Goal: Task Accomplishment & Management: Manage account settings

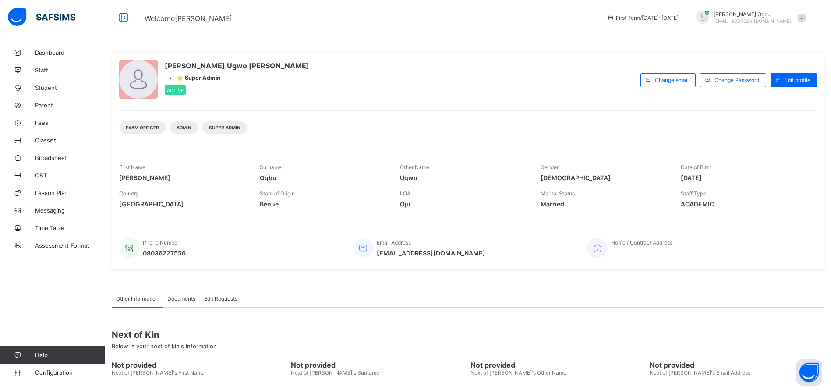
click at [43, 156] on span "Broadsheet" at bounding box center [70, 157] width 70 height 7
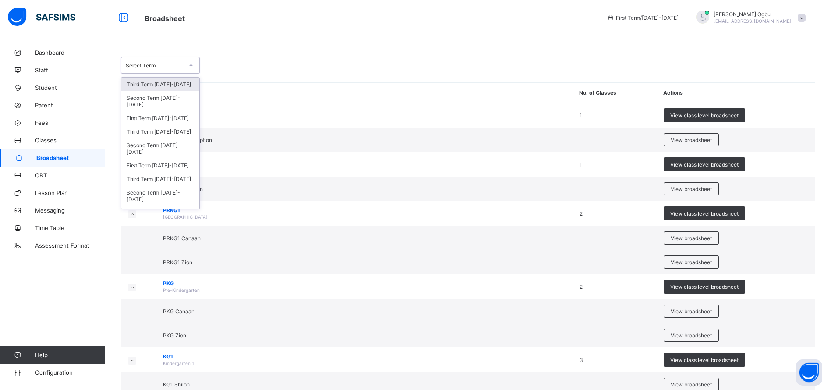
click at [167, 61] on div "Select Term" at bounding box center [151, 65] width 61 height 12
click at [175, 133] on div "Third Term [DATE]-[DATE]" at bounding box center [160, 132] width 78 height 14
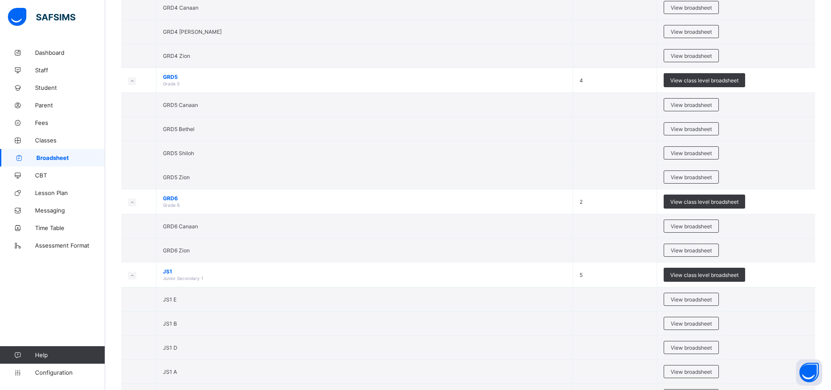
scroll to position [983, 0]
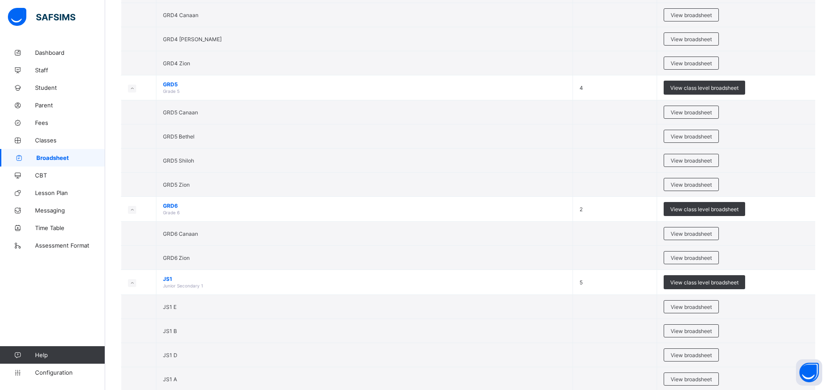
click at [685, 290] on td "View class level broadsheet" at bounding box center [736, 282] width 159 height 25
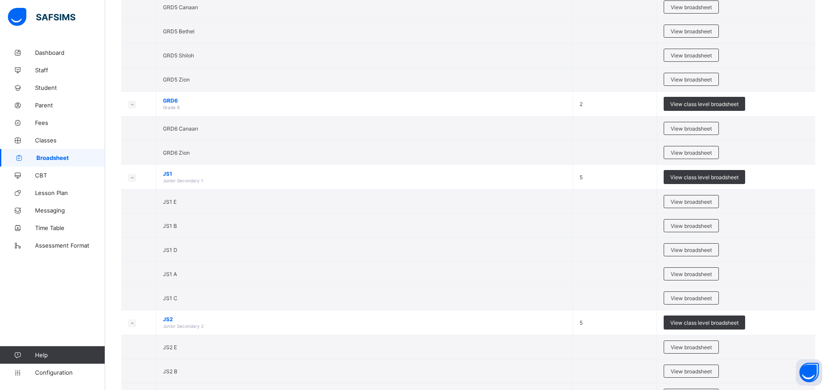
scroll to position [1096, 0]
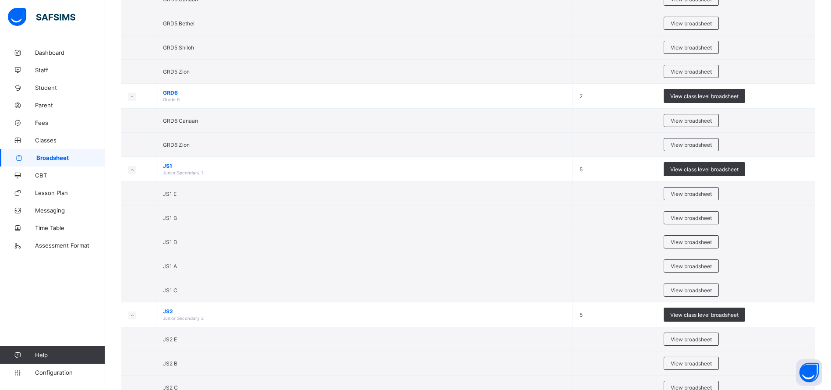
click at [706, 196] on span "View broadsheet" at bounding box center [691, 194] width 41 height 7
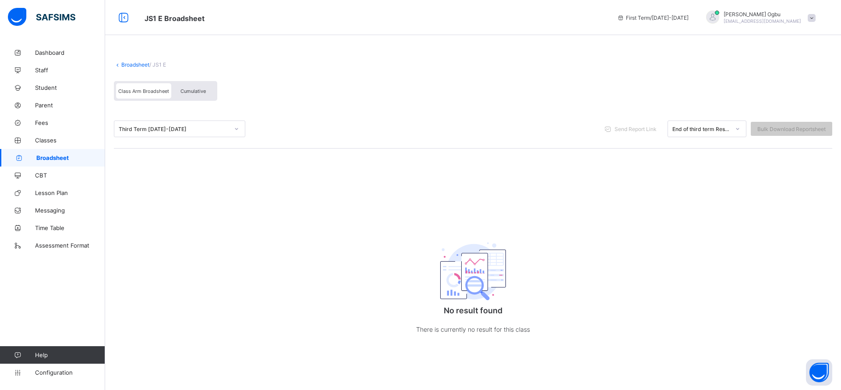
click at [139, 64] on link "Broadsheet" at bounding box center [135, 64] width 28 height 7
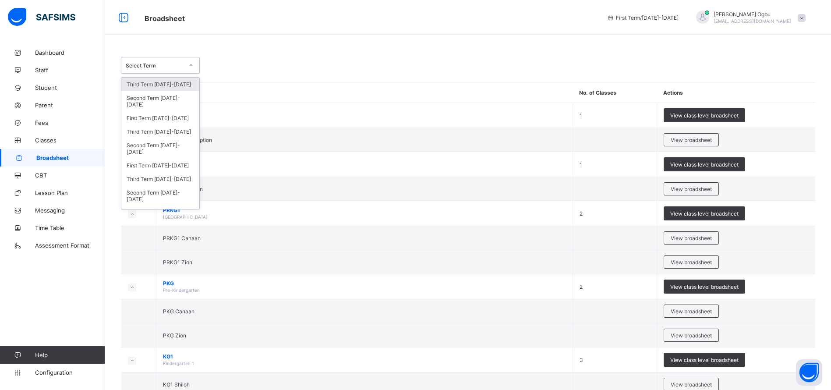
click at [179, 61] on div "Select Term" at bounding box center [151, 65] width 61 height 12
click at [154, 131] on div "Third Term [DATE]-[DATE]" at bounding box center [160, 132] width 78 height 14
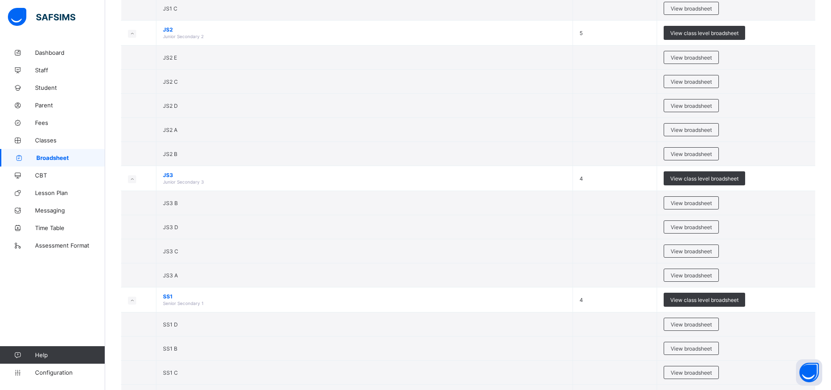
scroll to position [1380, 0]
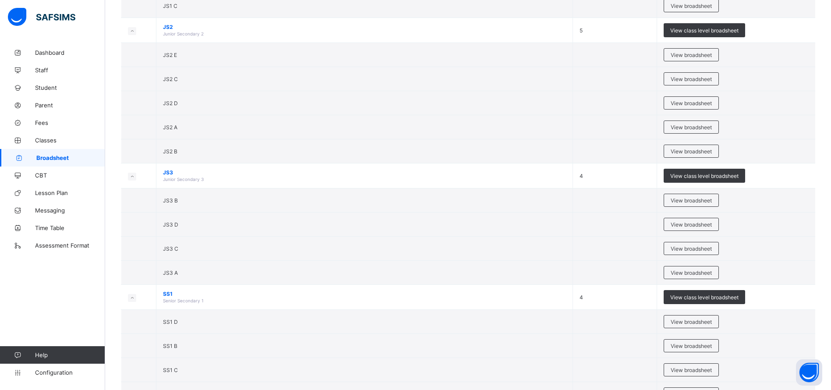
click at [682, 125] on span "View broadsheet" at bounding box center [691, 127] width 41 height 7
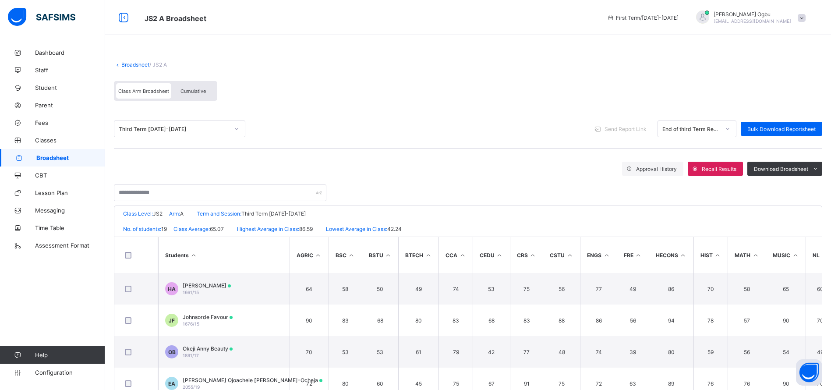
click at [651, 166] on span "Approval History" at bounding box center [656, 169] width 41 height 7
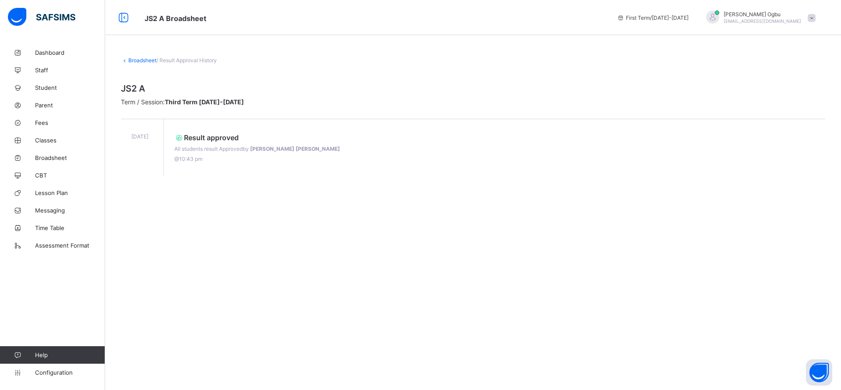
drag, startPoint x: 167, startPoint y: 138, endPoint x: 131, endPoint y: 139, distance: 36.0
click at [131, 139] on div "[DATE]" at bounding box center [140, 136] width 38 height 35
copy span "[DATE]"
click at [748, 71] on div "Broadsheet / Result Approval History JS2 A Term / Session: Third Term [DATE]-[D…" at bounding box center [473, 116] width 736 height 145
click at [632, 255] on div "Broadsheet / Result Approval History JS2 A Term / Session: Third Term [DATE]-[D…" at bounding box center [473, 195] width 736 height 390
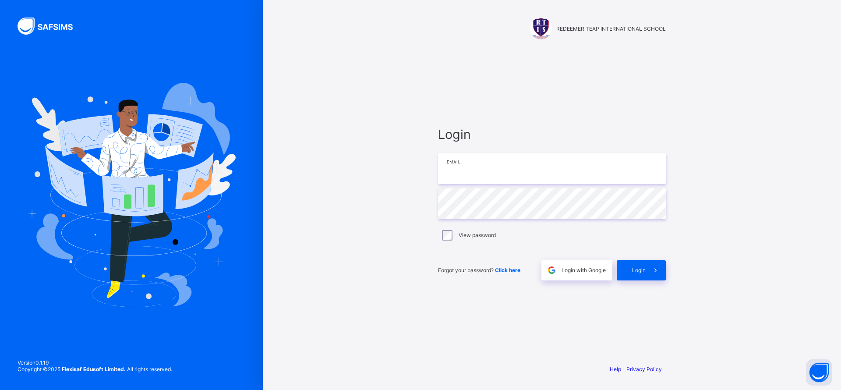
click at [468, 173] on input "email" at bounding box center [552, 168] width 228 height 31
type input "**********"
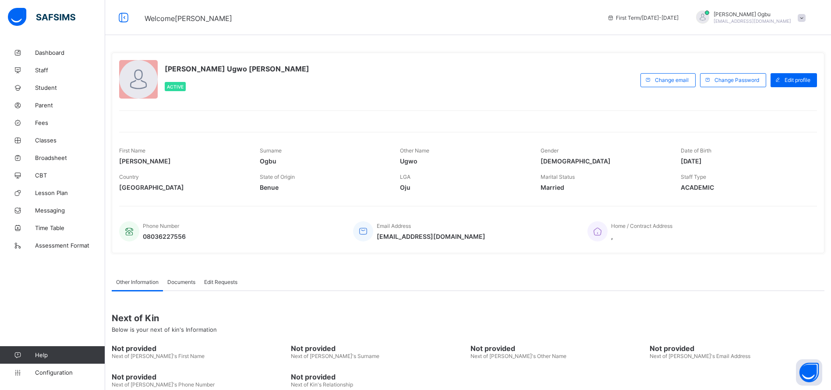
click at [65, 157] on span "Broadsheet" at bounding box center [70, 157] width 70 height 7
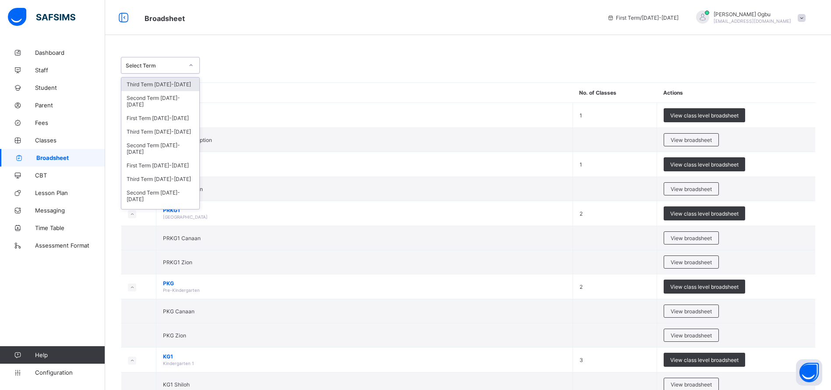
click at [169, 64] on div "Select Term" at bounding box center [155, 65] width 58 height 7
click at [152, 136] on div "Third Term [DATE]-[DATE]" at bounding box center [160, 132] width 78 height 14
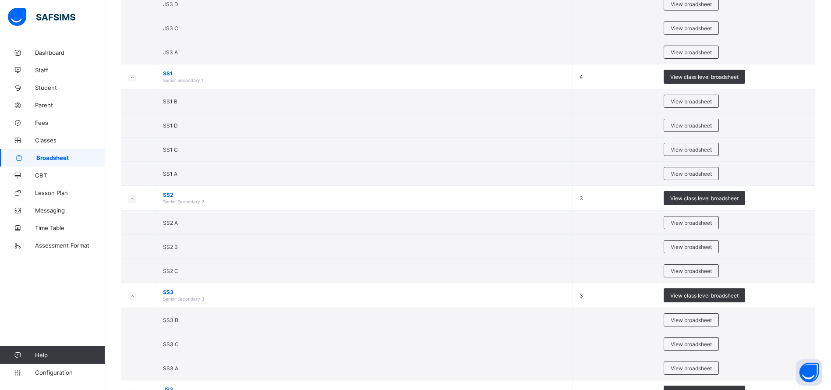
scroll to position [1602, 0]
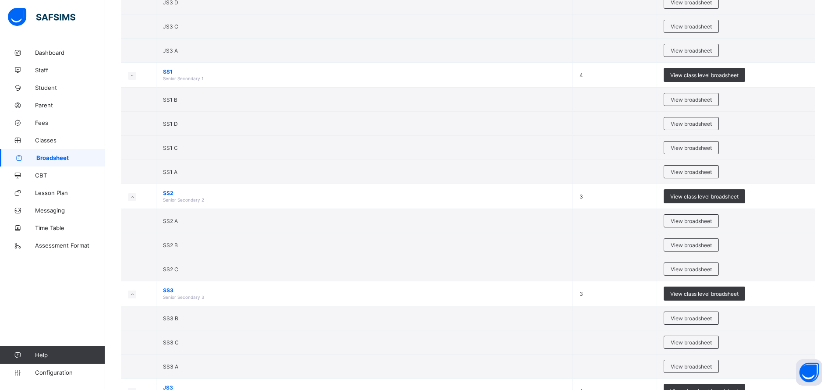
click at [698, 196] on span "View class level broadsheet" at bounding box center [704, 196] width 68 height 7
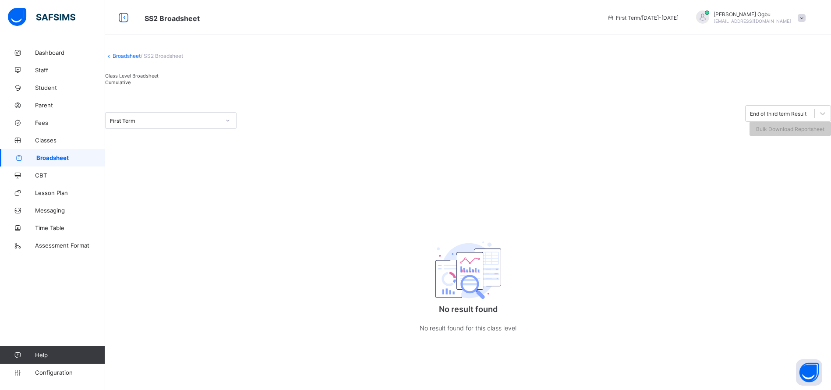
click at [216, 124] on div "First Term" at bounding box center [165, 120] width 110 height 7
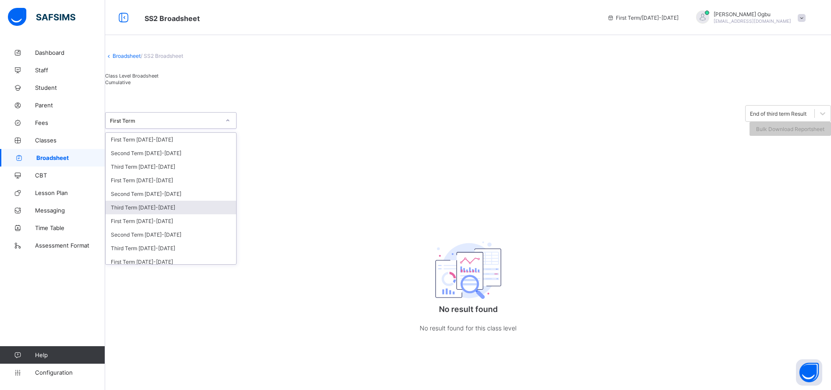
click at [150, 214] on div "Third Term [DATE]-[DATE]" at bounding box center [171, 208] width 131 height 14
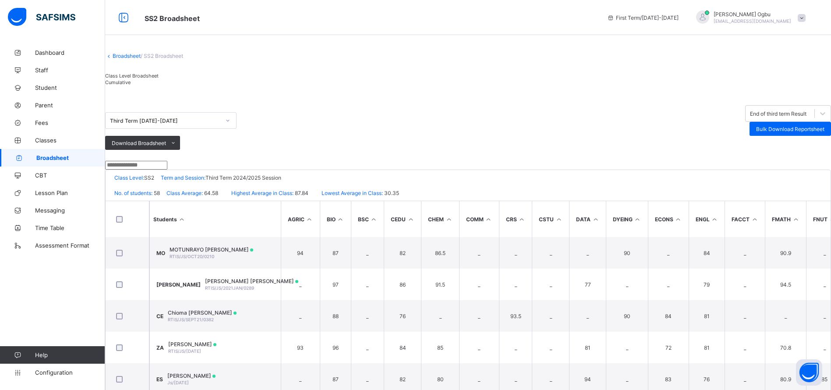
click at [131, 85] on span "Cumulative" at bounding box center [117, 82] width 25 height 6
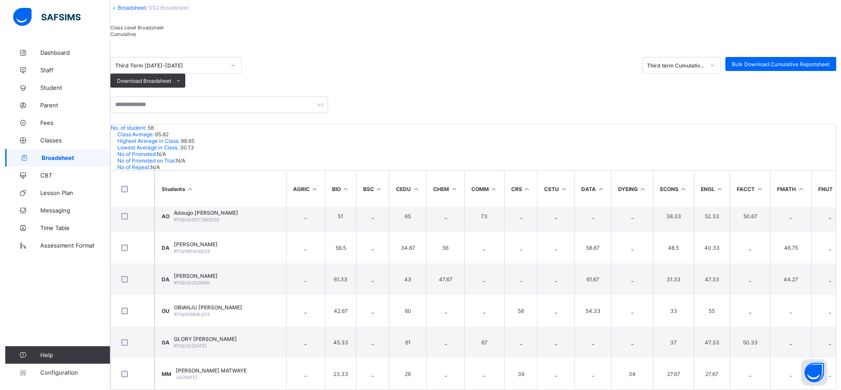
scroll to position [1651, 0]
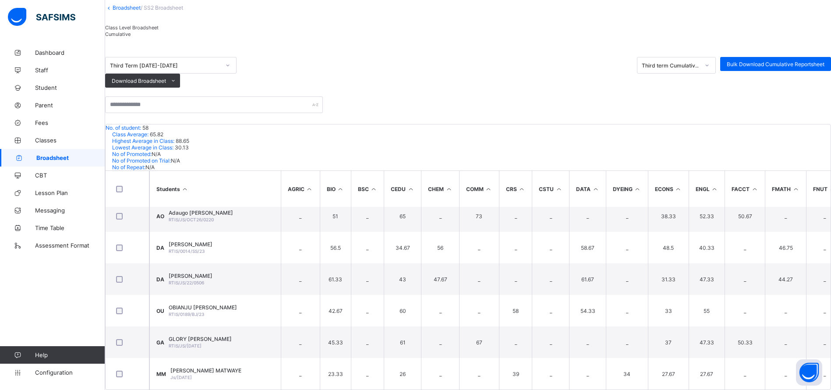
click at [209, 304] on span "OBIANJU [PERSON_NAME]" at bounding box center [203, 307] width 68 height 7
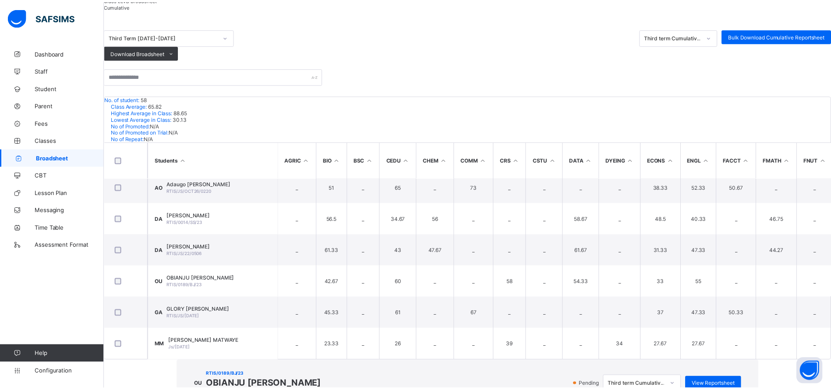
scroll to position [102, 0]
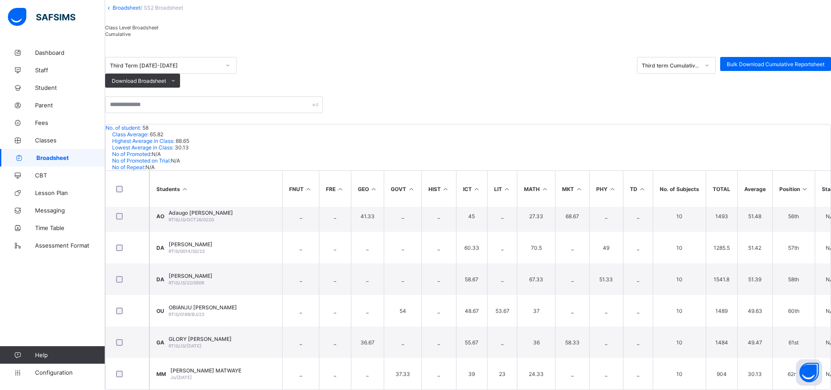
scroll to position [1651, 577]
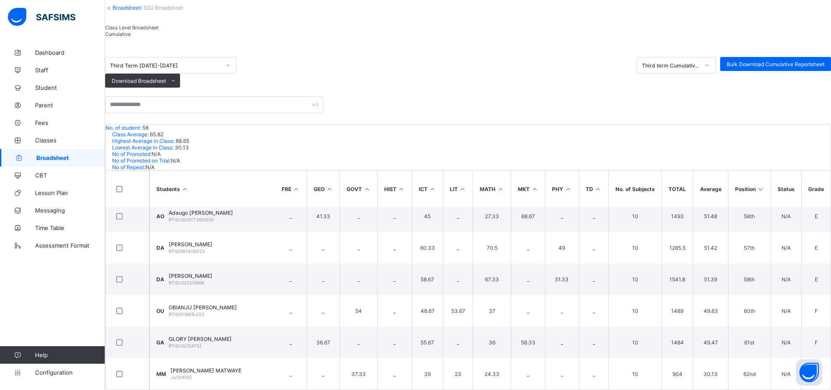
click at [0, 0] on ul "PDF Excel sheet" at bounding box center [0, 0] width 0 height 0
click at [0, 0] on li "PDF" at bounding box center [0, 0] width 0 height 0
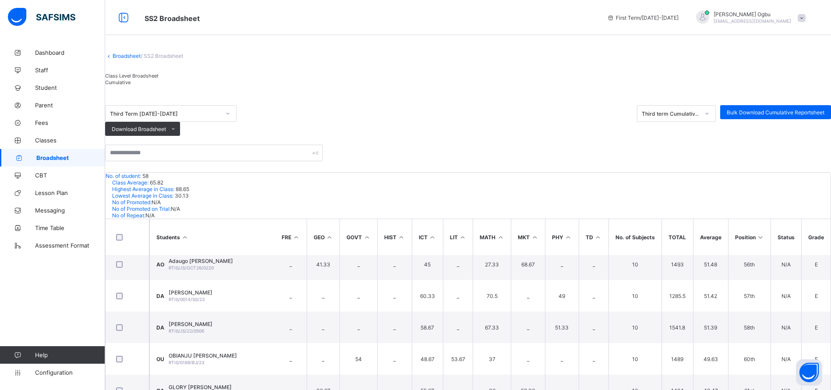
click at [134, 59] on link "Broadsheet" at bounding box center [127, 56] width 28 height 7
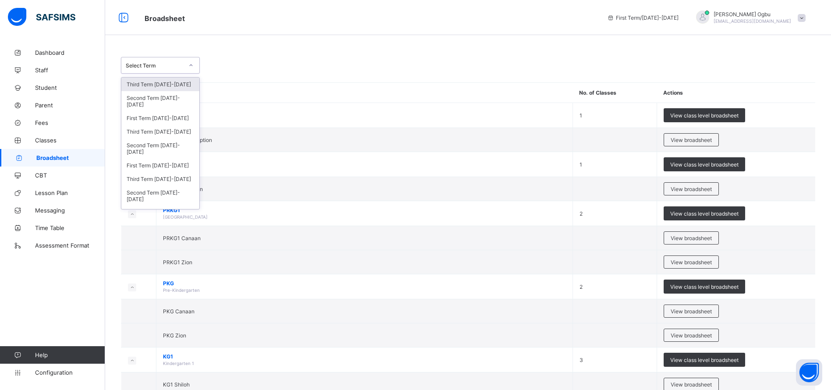
click at [142, 132] on div "Third Term [DATE]-[DATE]" at bounding box center [160, 132] width 78 height 14
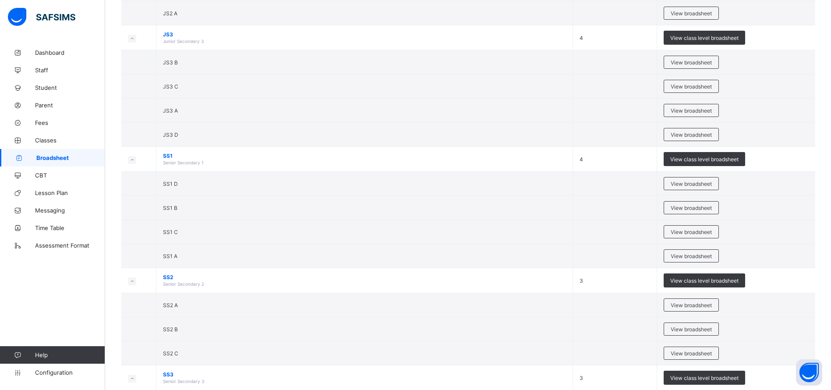
scroll to position [1522, 0]
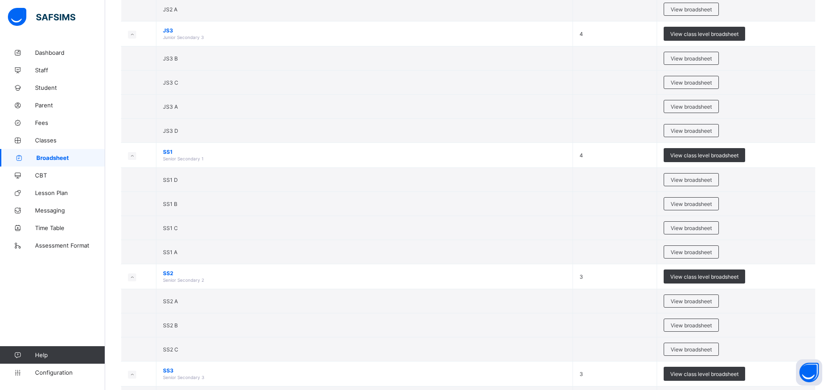
click at [728, 156] on span "View class level broadsheet" at bounding box center [704, 155] width 68 height 7
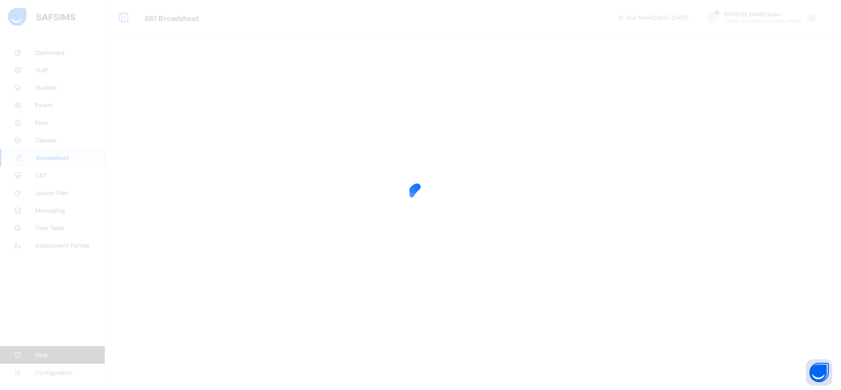
click at [141, 134] on div at bounding box center [420, 195] width 841 height 390
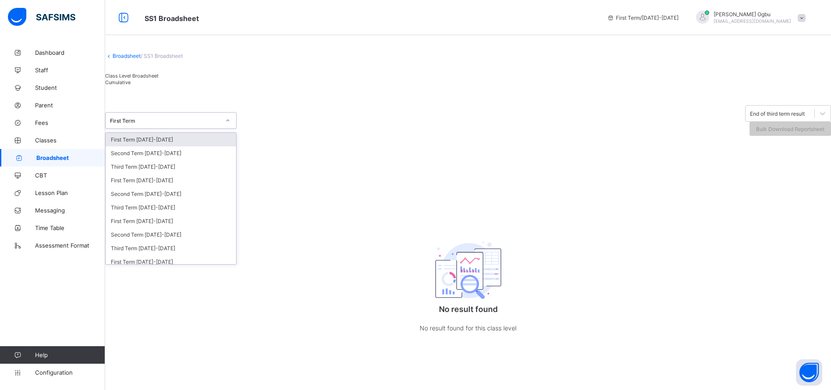
click at [124, 214] on div "Third Term [DATE]-[DATE]" at bounding box center [171, 208] width 131 height 14
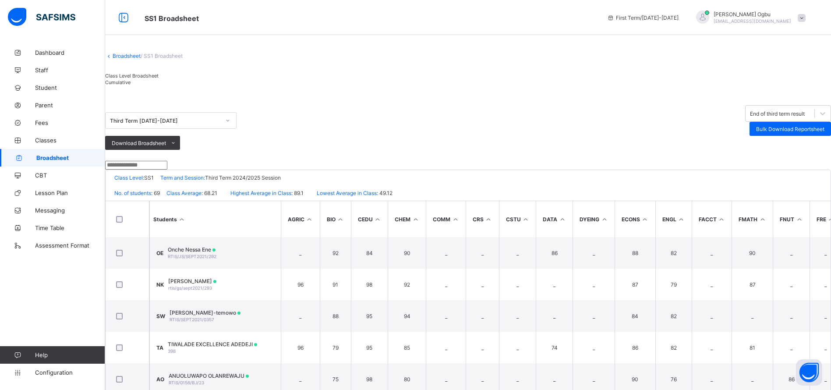
click at [131, 85] on span "Cumulative" at bounding box center [117, 82] width 25 height 6
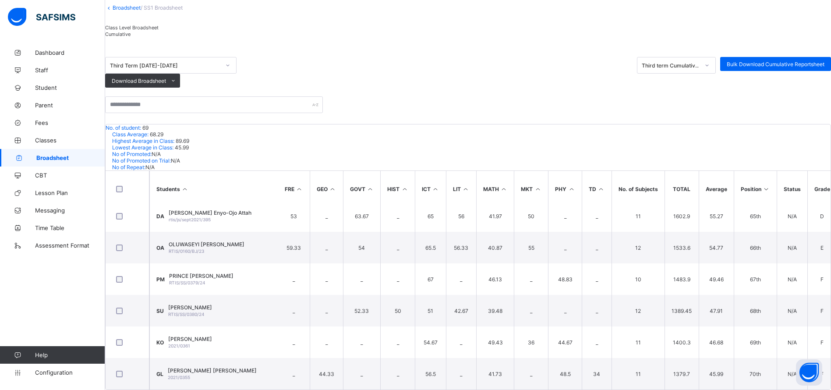
scroll to position [1998, 546]
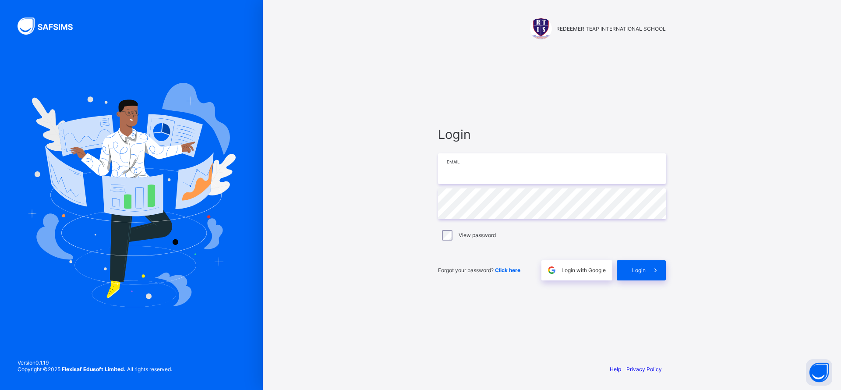
click at [471, 174] on input "email" at bounding box center [552, 168] width 228 height 31
type input "**********"
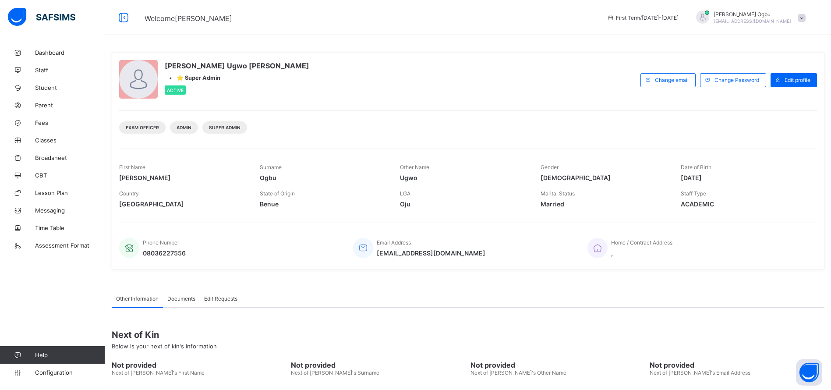
click at [46, 89] on span "Student" at bounding box center [70, 87] width 70 height 7
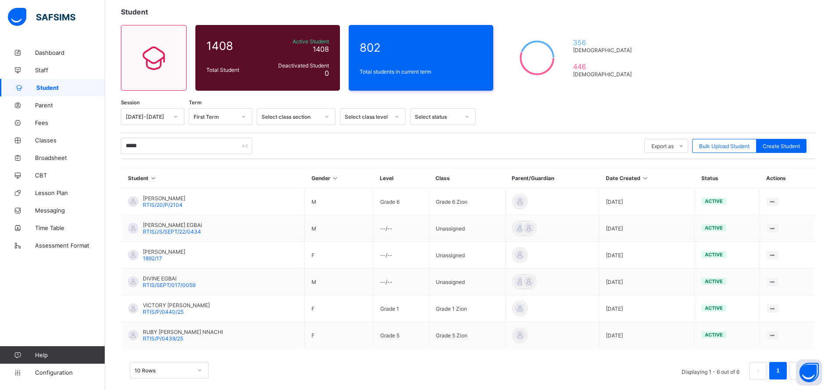
scroll to position [61, 0]
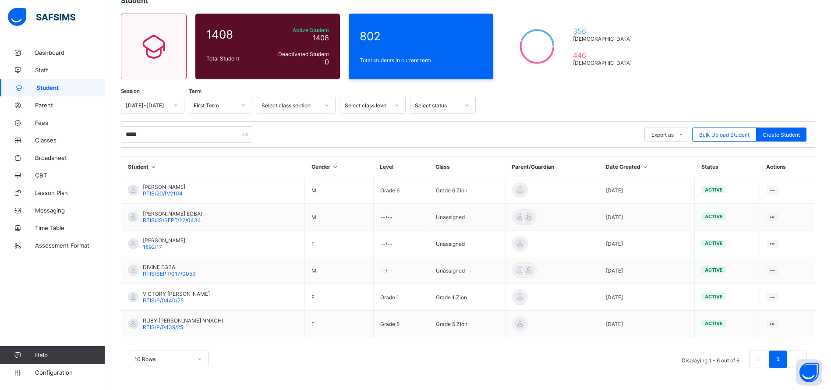
type input "*****"
click at [171, 294] on span "VICTORY [PERSON_NAME]" at bounding box center [176, 294] width 67 height 7
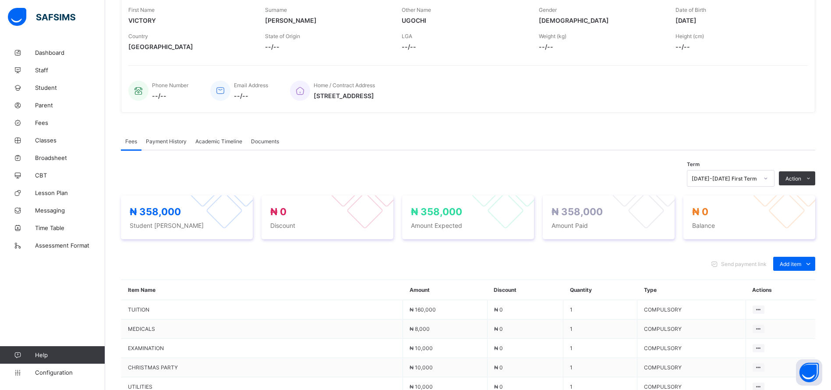
scroll to position [143, 0]
click at [799, 263] on span "Add item" at bounding box center [790, 266] width 21 height 7
click at [0, 0] on div "Optional items" at bounding box center [0, 0] width 0 height 0
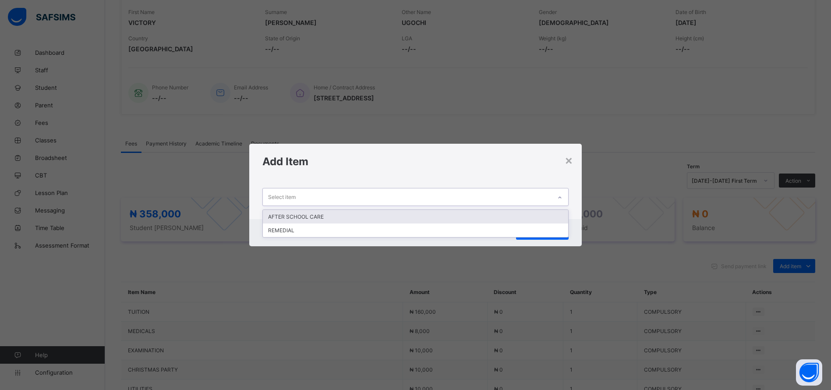
click at [496, 233] on div "REMEDIAL" at bounding box center [415, 230] width 305 height 14
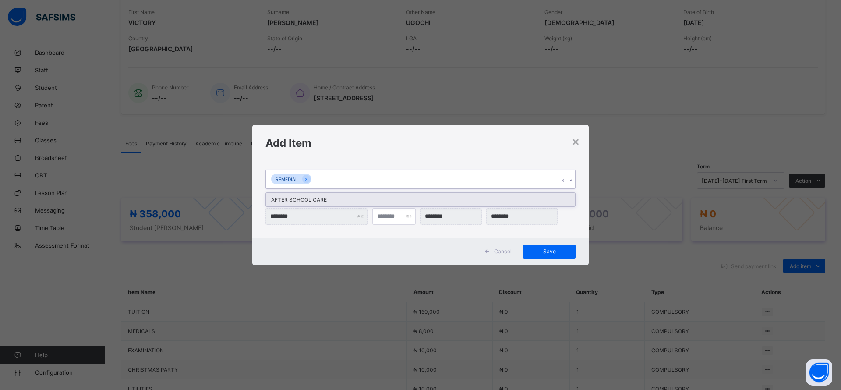
click at [551, 253] on span "Save" at bounding box center [549, 251] width 39 height 7
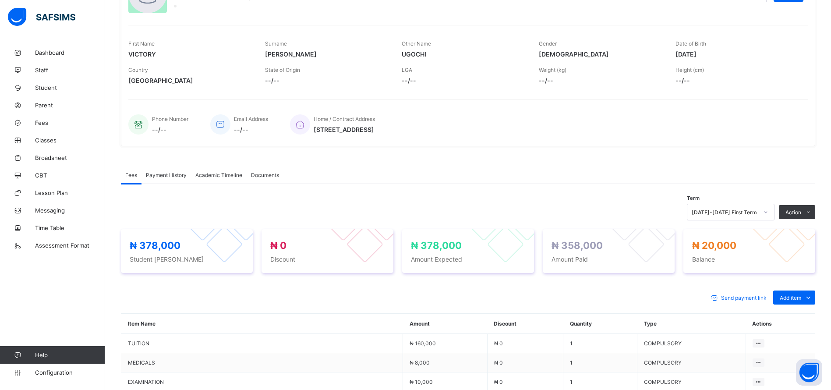
scroll to position [0, 0]
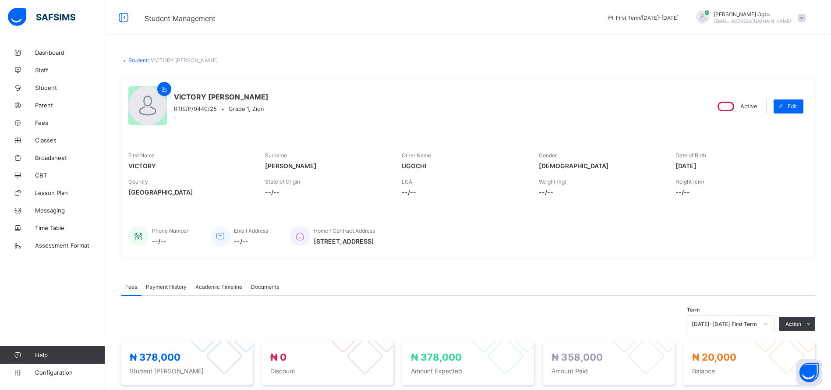
click at [131, 60] on link "Student" at bounding box center [137, 60] width 19 height 7
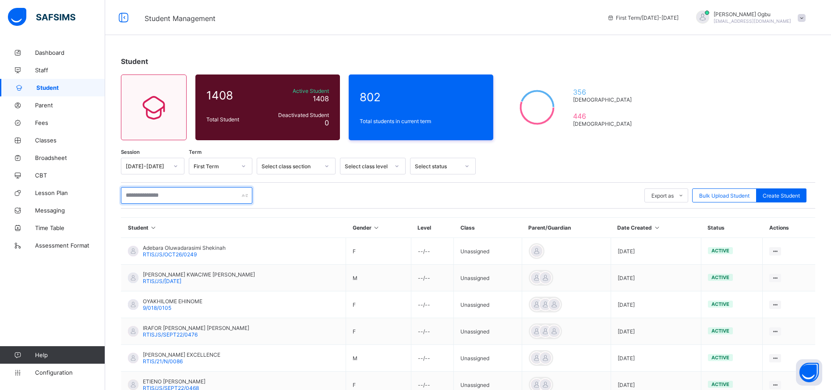
click at [154, 199] on input "text" at bounding box center [186, 195] width 131 height 17
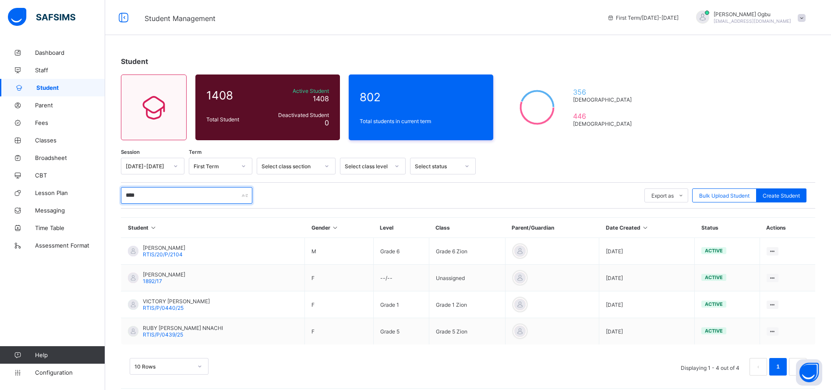
type input "*****"
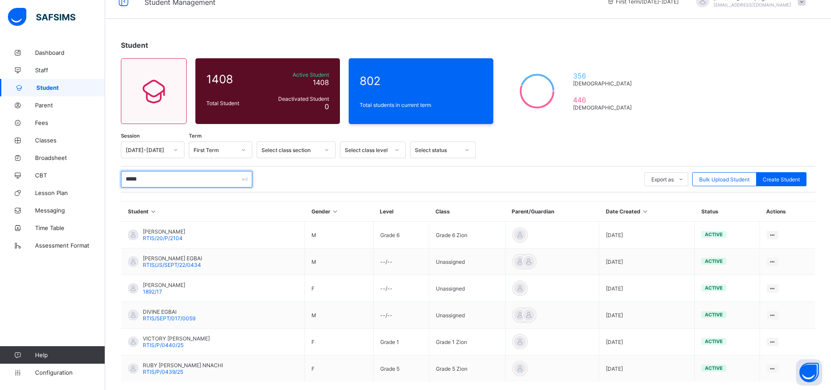
scroll to position [61, 0]
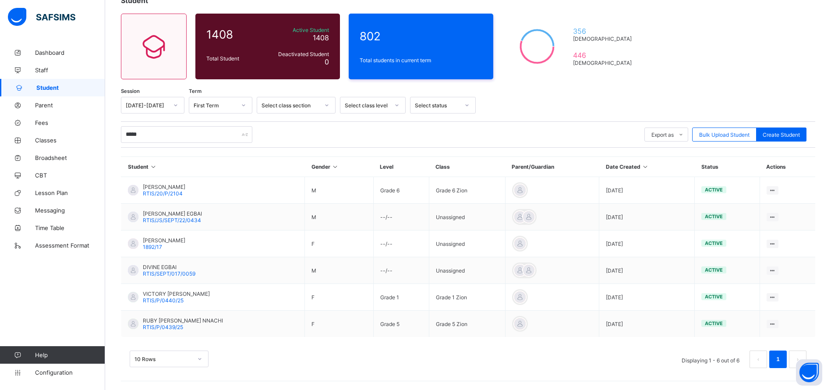
click at [170, 326] on span "RTIS/P/0439/25" at bounding box center [163, 327] width 40 height 7
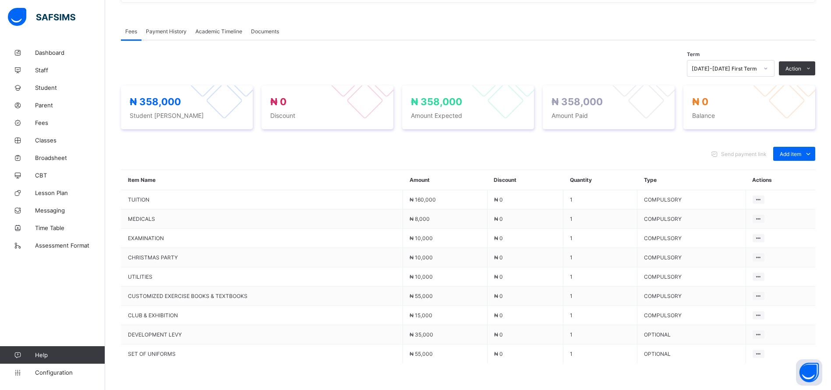
scroll to position [256, 0]
click at [803, 147] on div "Add item" at bounding box center [794, 153] width 42 height 14
click at [0, 0] on div "Optional items" at bounding box center [0, 0] width 0 height 0
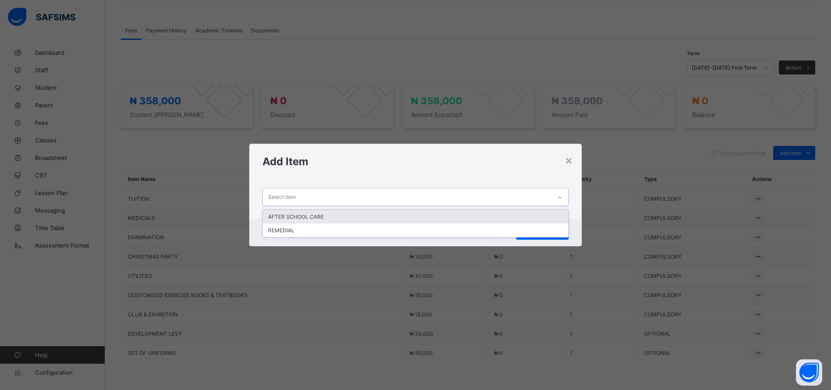
click at [469, 223] on div "REMEDIAL" at bounding box center [415, 230] width 305 height 14
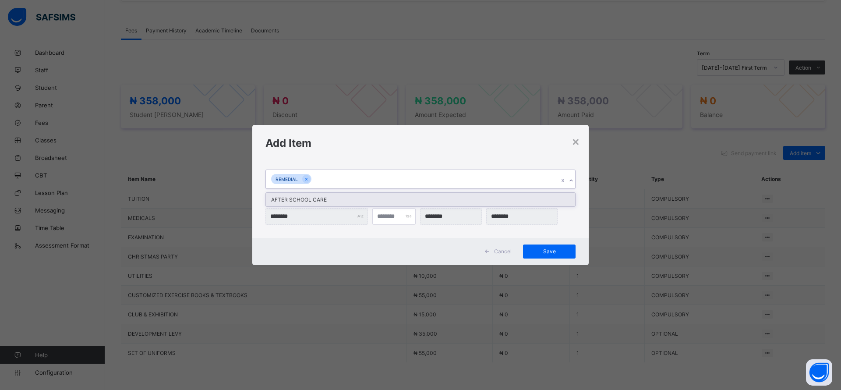
click at [445, 251] on div "Cancel Save" at bounding box center [420, 251] width 337 height 27
click at [546, 253] on span "Save" at bounding box center [549, 251] width 39 height 7
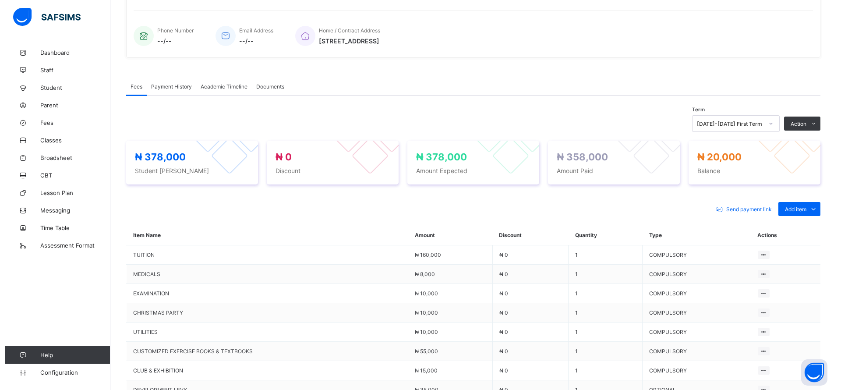
scroll to position [0, 0]
